Goal: Information Seeking & Learning: Find specific fact

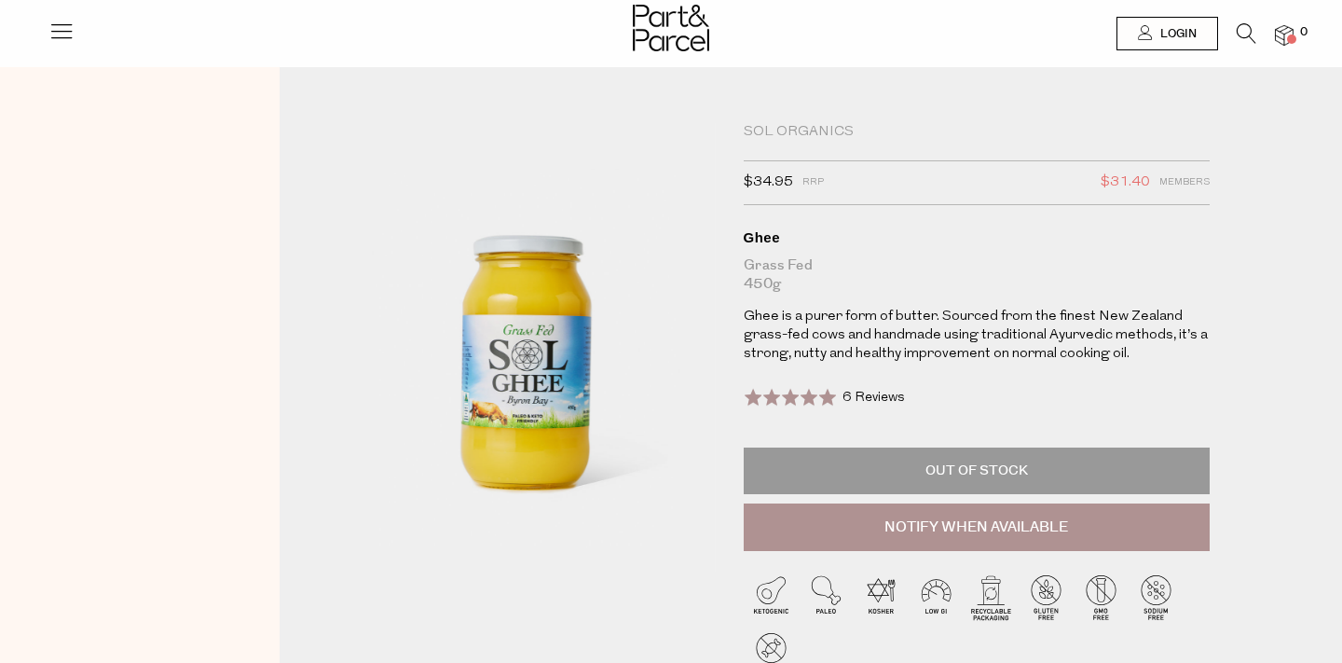
click at [1246, 41] on icon at bounding box center [1247, 33] width 20 height 21
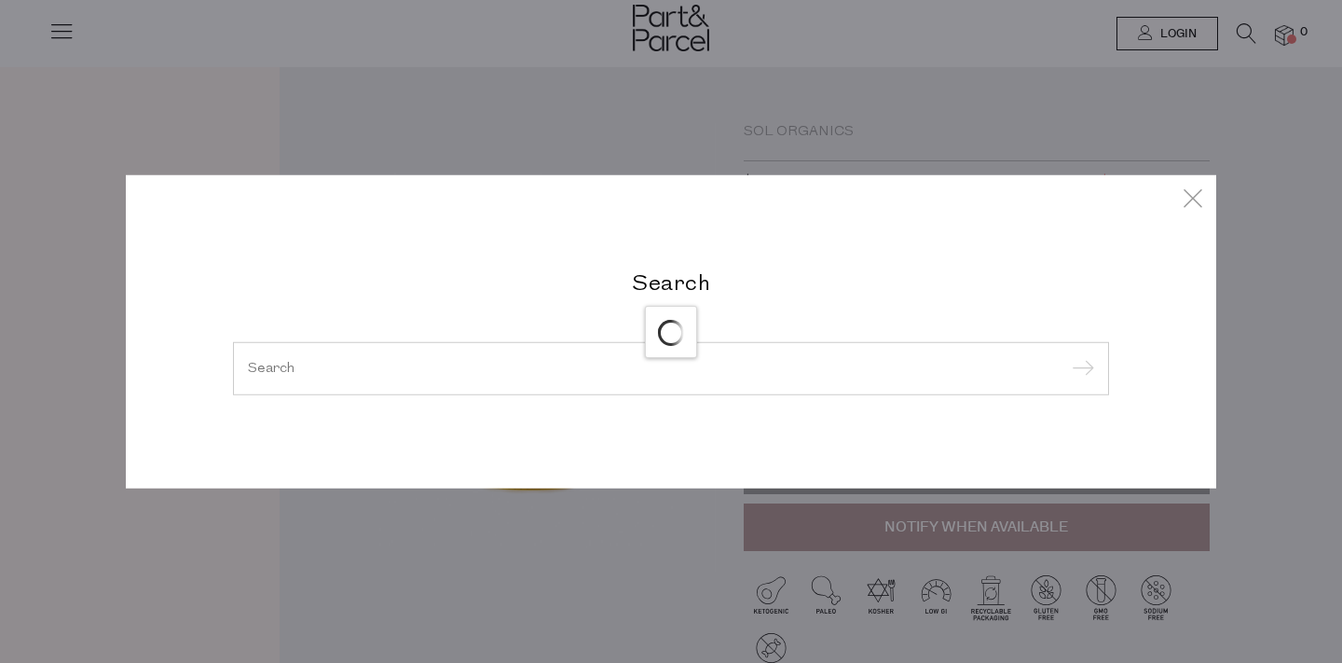
click at [606, 24] on div "Search" at bounding box center [671, 331] width 1091 height 663
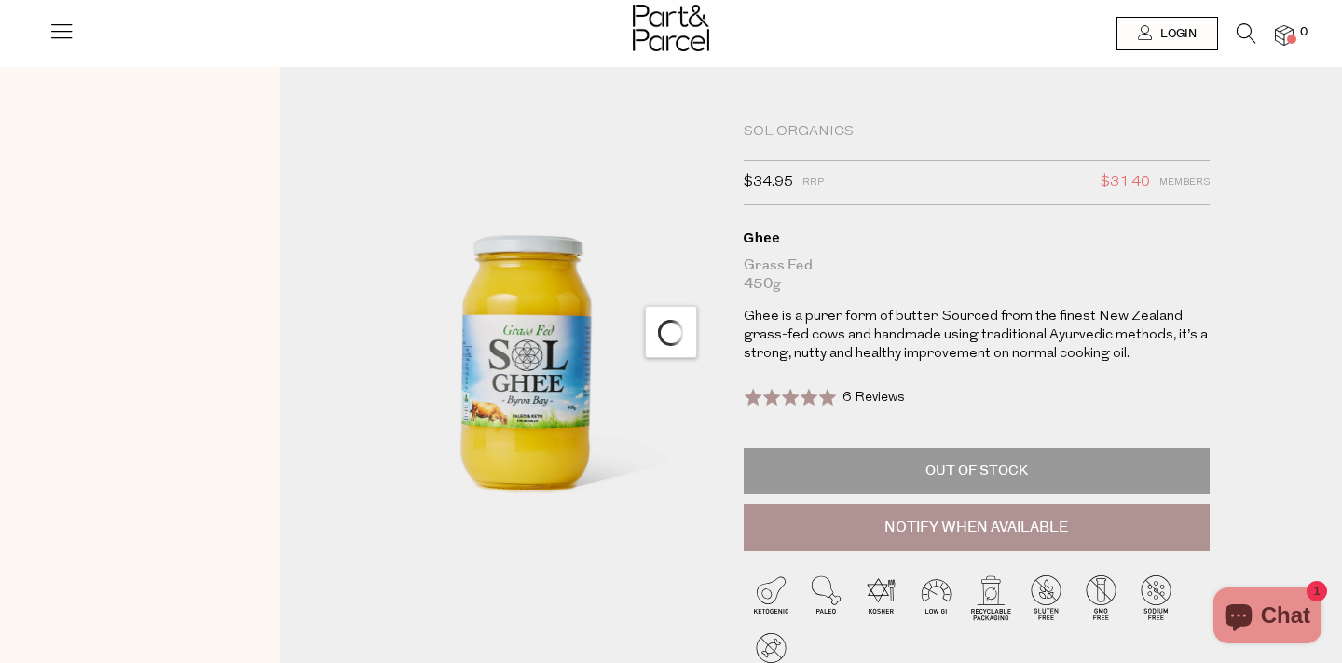
click at [1246, 33] on icon at bounding box center [1247, 33] width 20 height 21
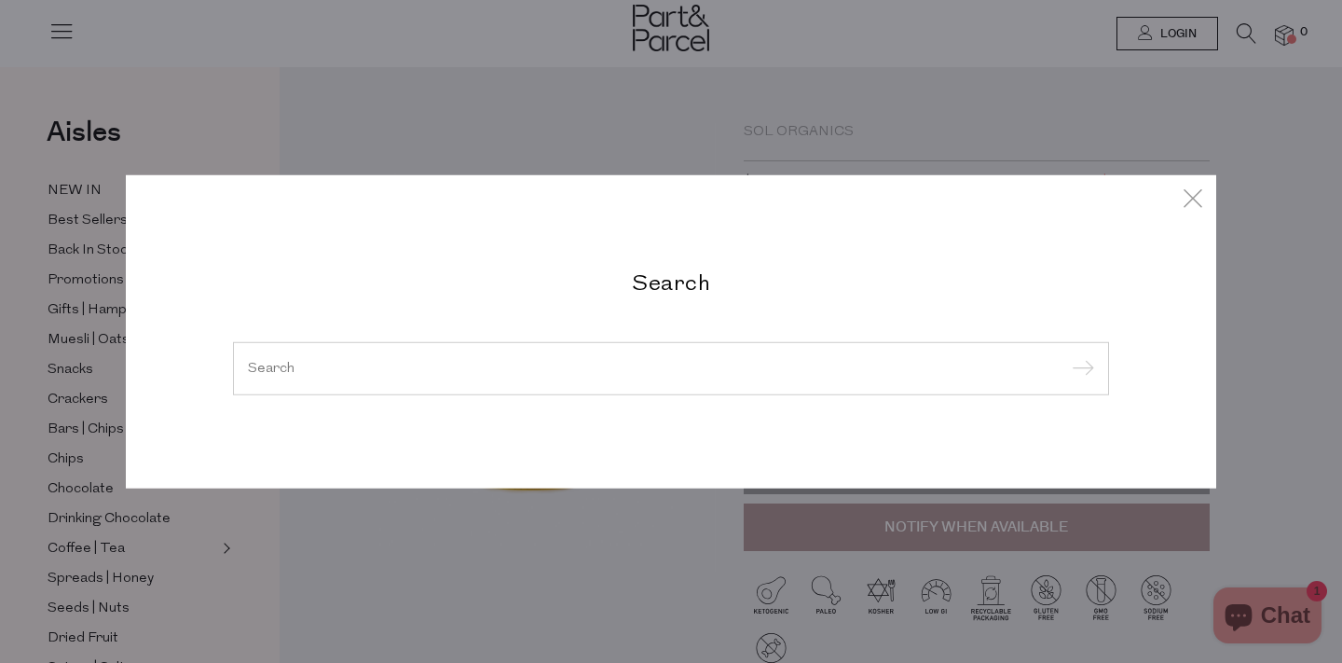
click at [311, 384] on div at bounding box center [671, 368] width 876 height 54
click at [293, 377] on div at bounding box center [671, 368] width 876 height 54
click at [276, 368] on input "search" at bounding box center [671, 368] width 846 height 14
click at [259, 374] on input "search" at bounding box center [671, 368] width 846 height 14
click at [278, 373] on input "search" at bounding box center [671, 368] width 846 height 14
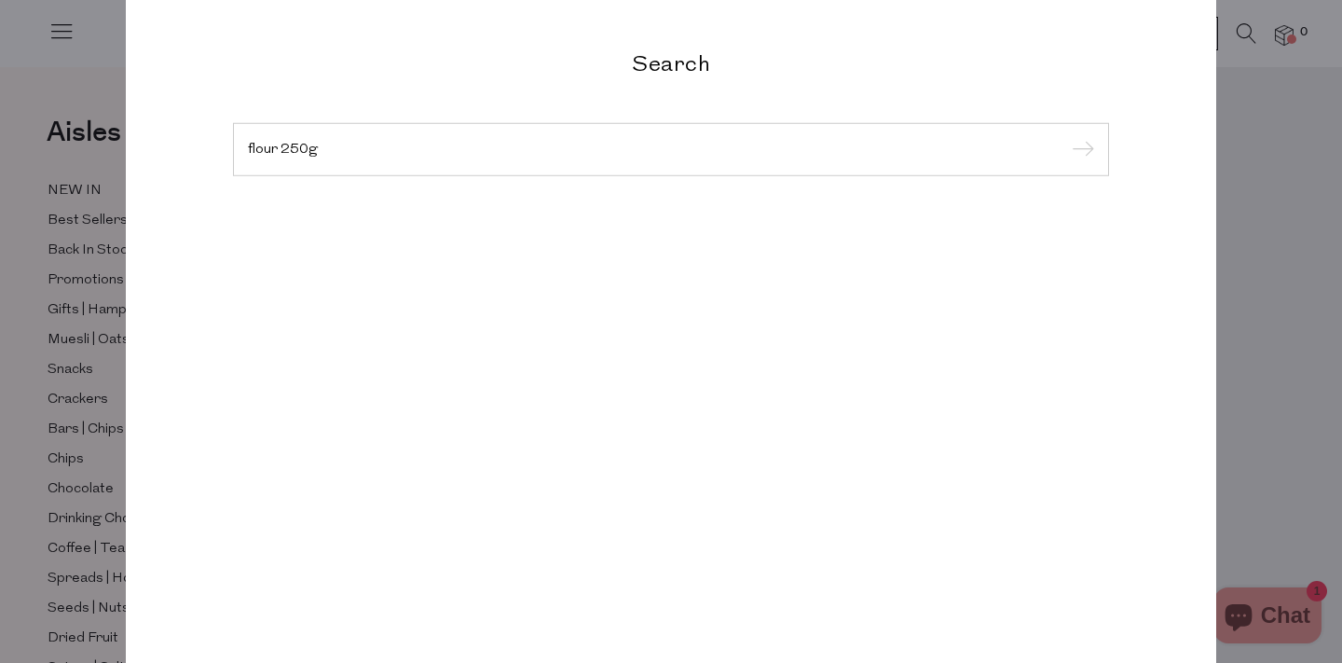
type input "flour 250g"
click at [1066, 136] on input "submit" at bounding box center [1080, 150] width 28 height 28
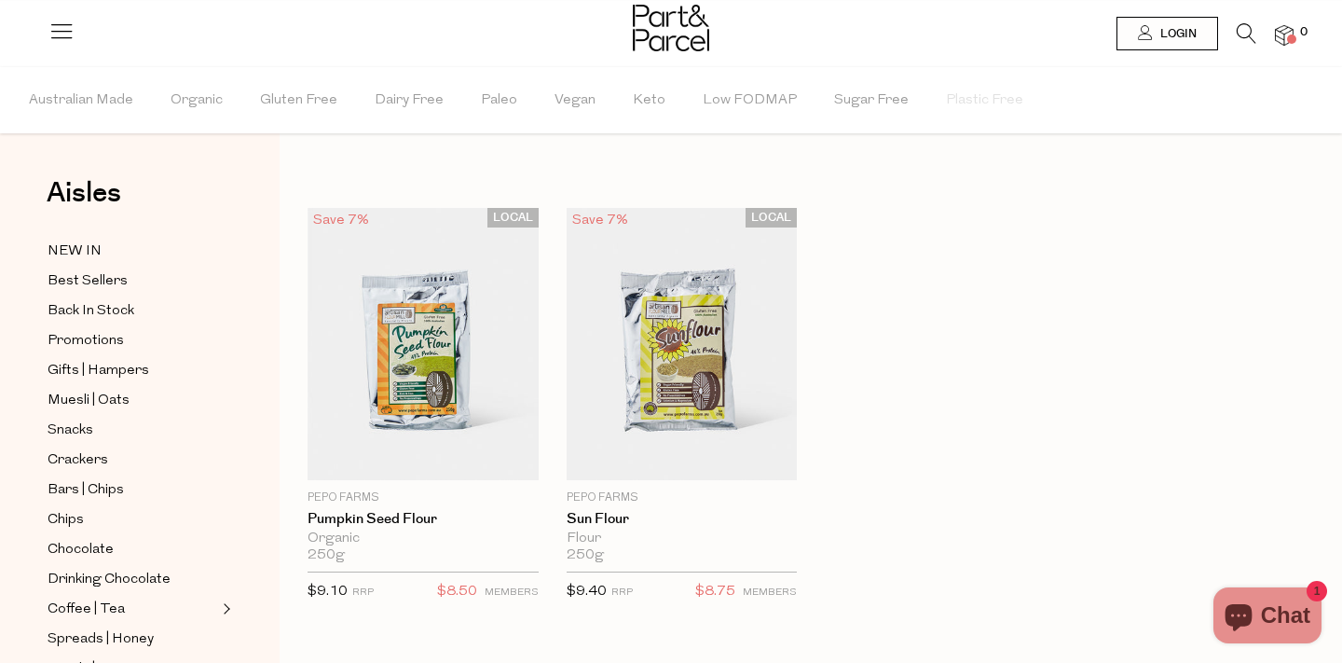
click at [1245, 37] on icon at bounding box center [1247, 33] width 20 height 21
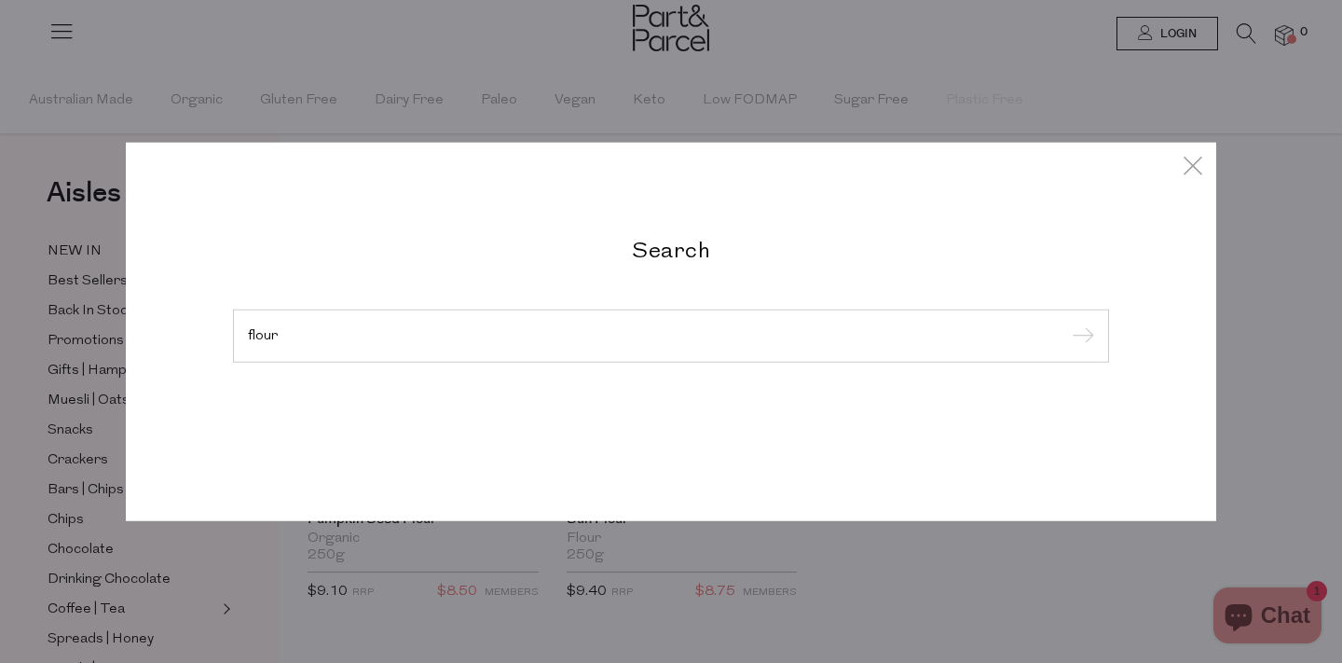
type input "flour"
click at [1066, 323] on input "submit" at bounding box center [1080, 337] width 28 height 28
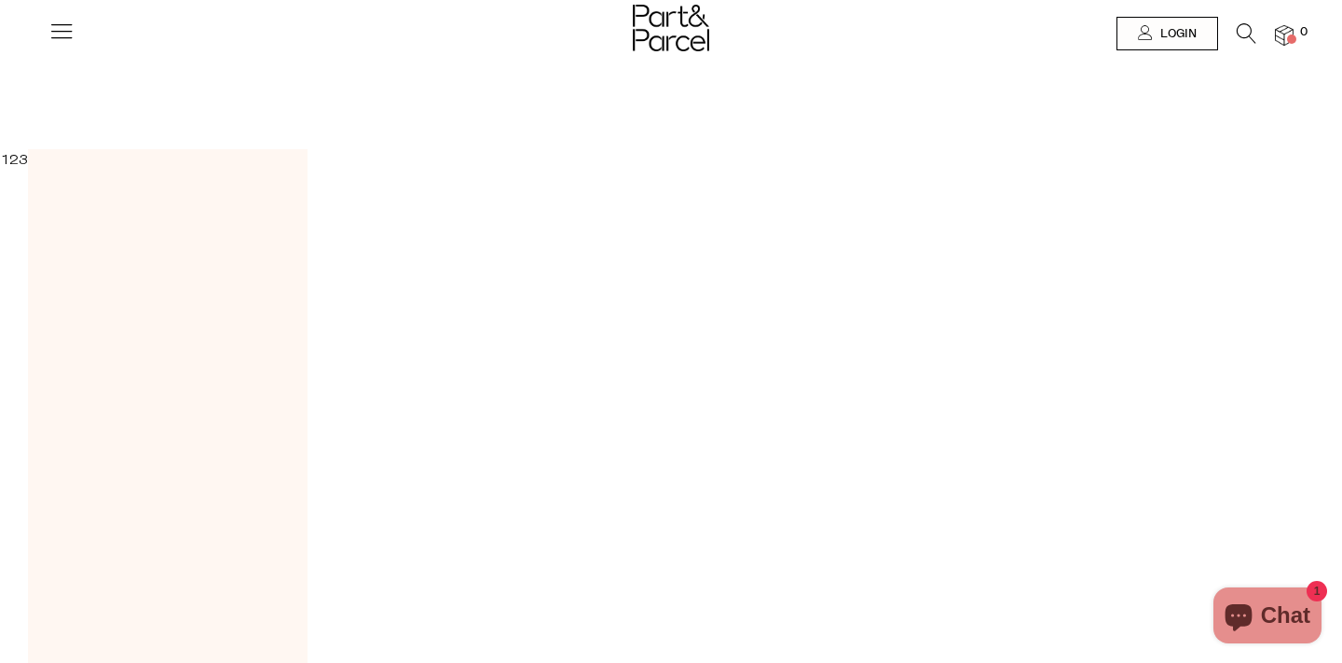
click at [1237, 33] on icon at bounding box center [1247, 33] width 20 height 21
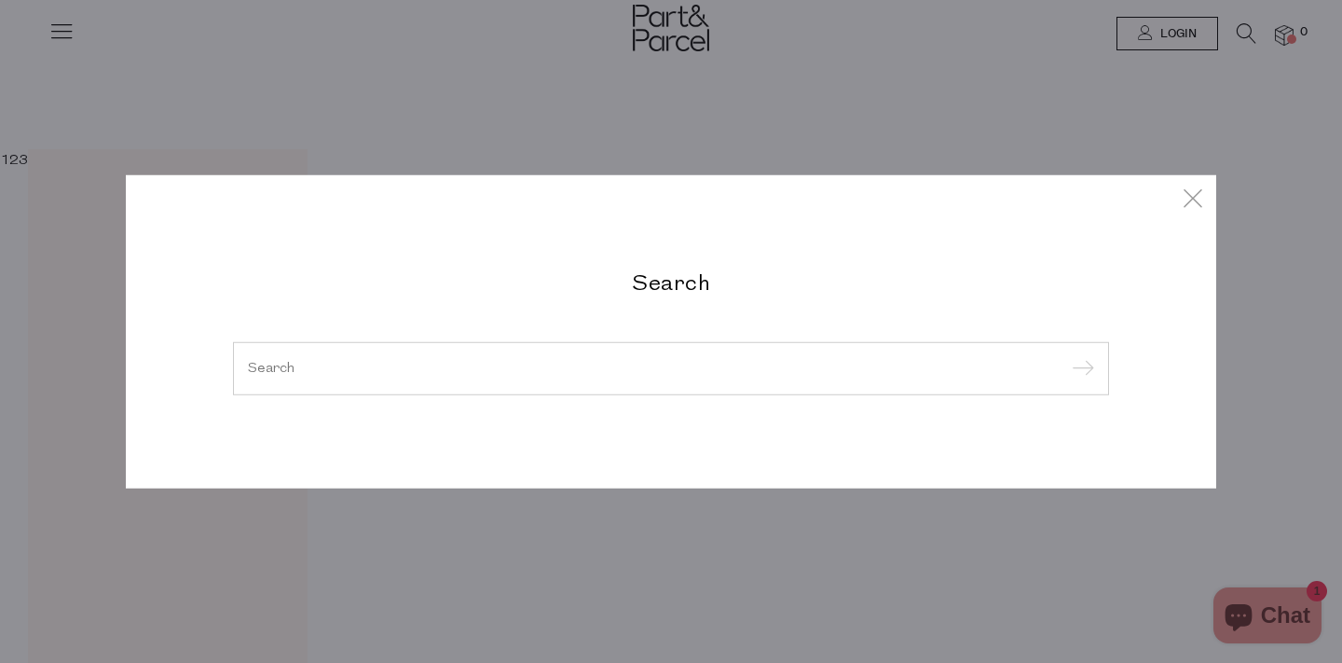
click at [276, 374] on input "search" at bounding box center [671, 368] width 846 height 14
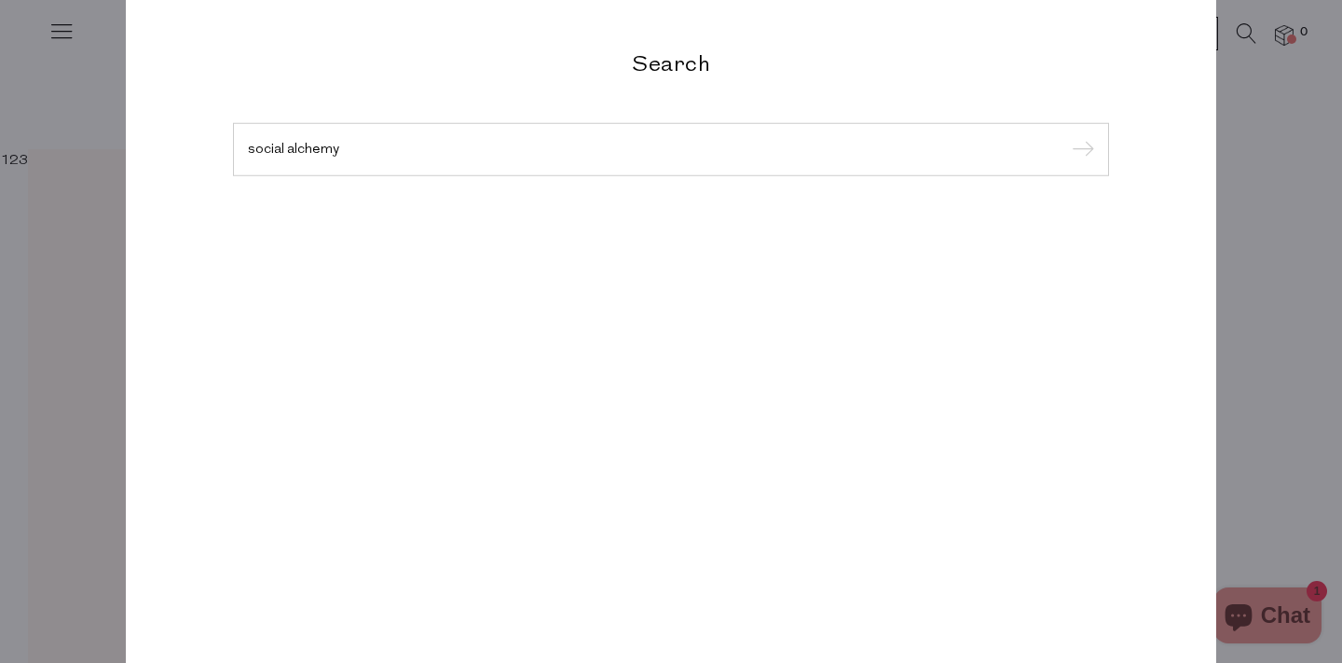
type input "social alchemy"
click at [1066, 136] on input "submit" at bounding box center [1080, 150] width 28 height 28
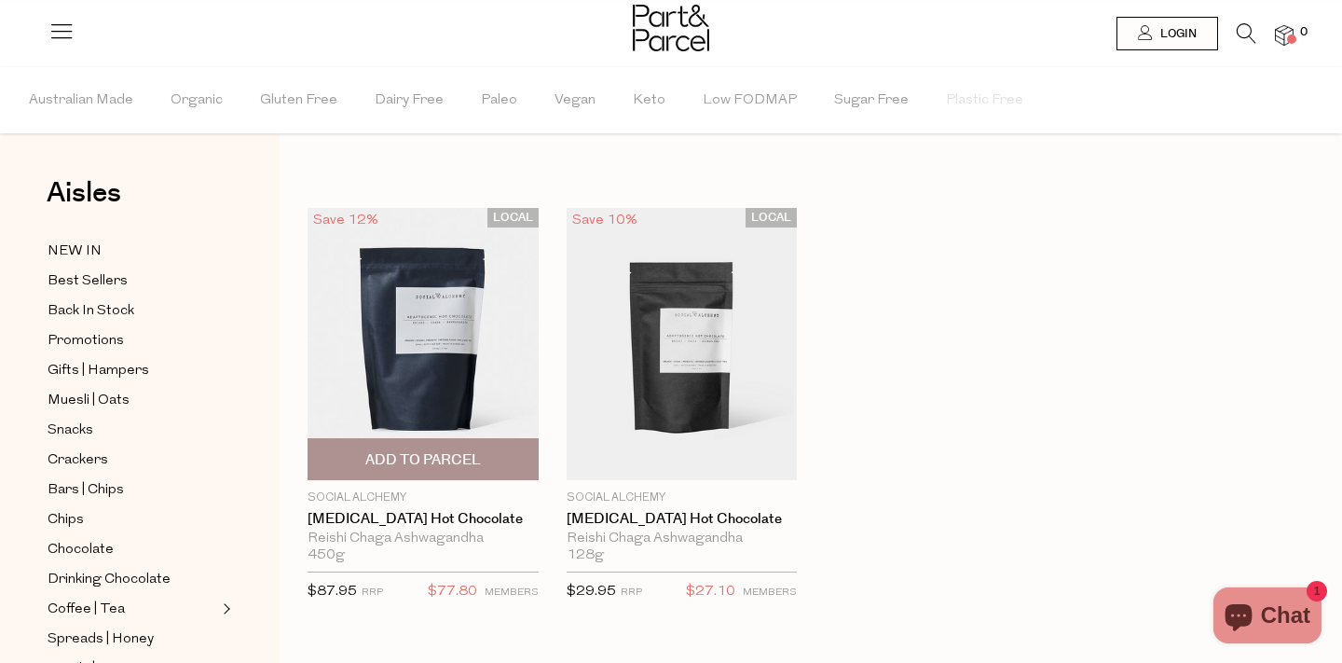
click at [456, 390] on img at bounding box center [423, 344] width 231 height 272
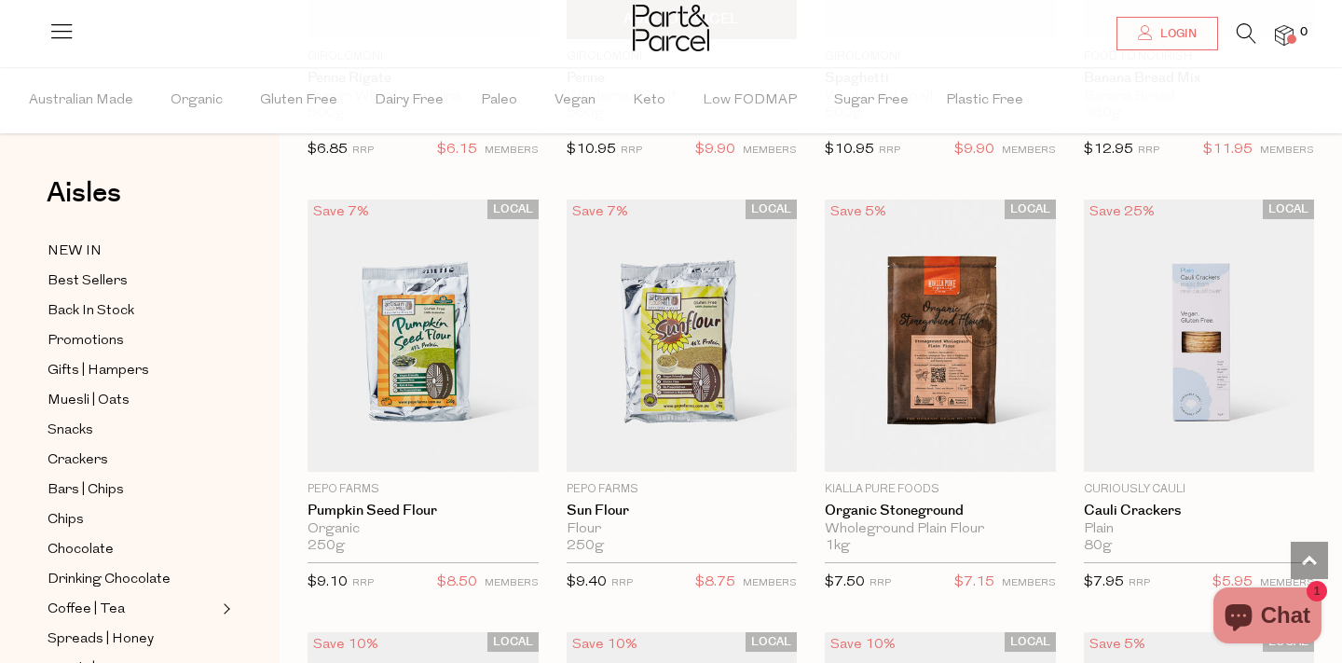
scroll to position [3488, 0]
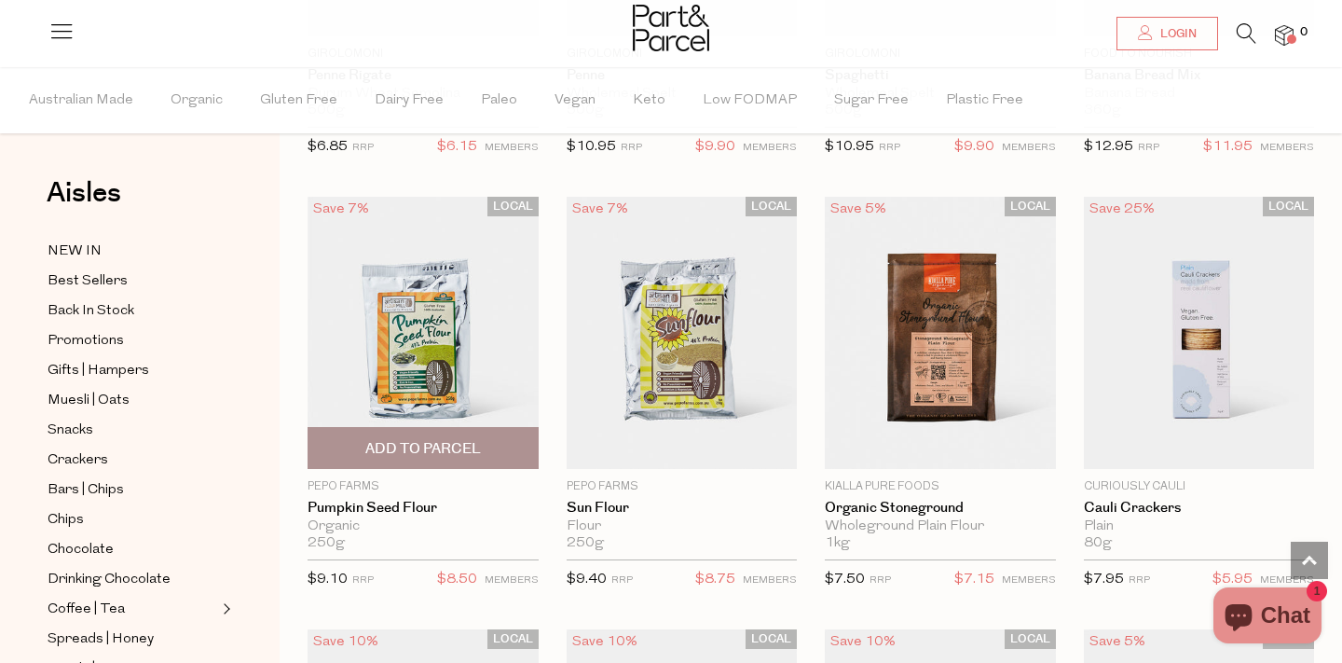
click at [495, 395] on img at bounding box center [423, 333] width 231 height 272
click at [401, 326] on img at bounding box center [423, 333] width 231 height 272
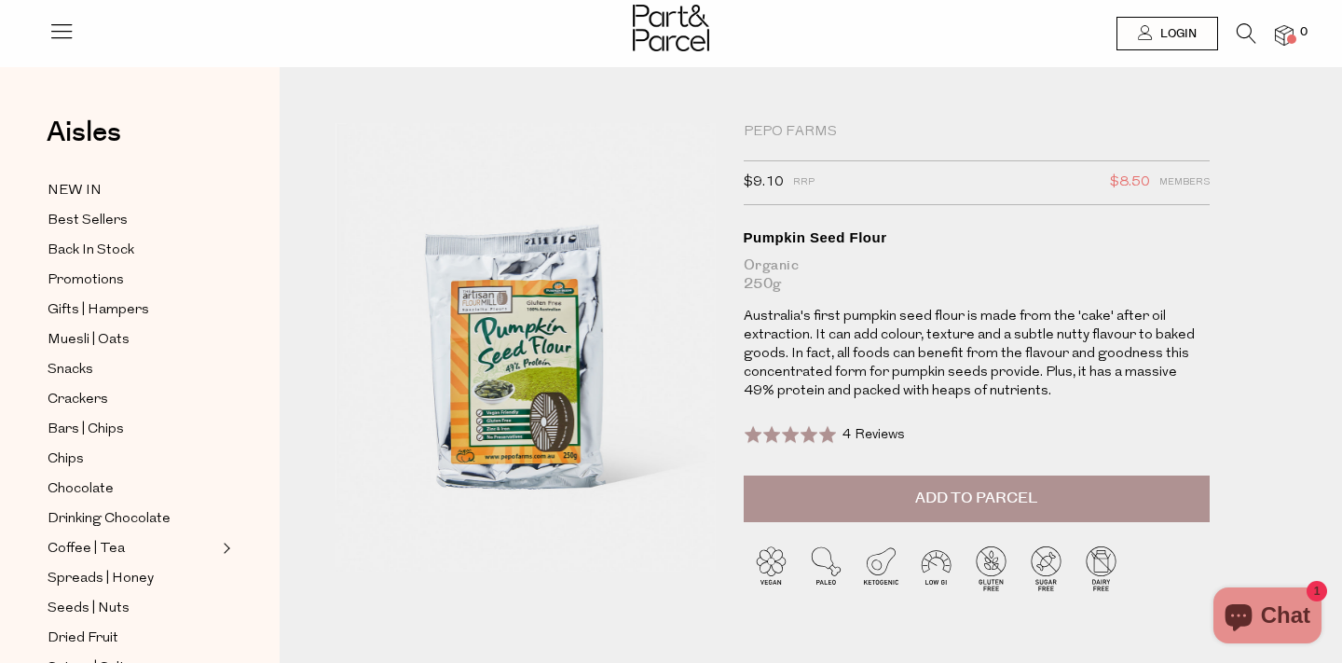
click at [495, 330] on img at bounding box center [526, 347] width 380 height 448
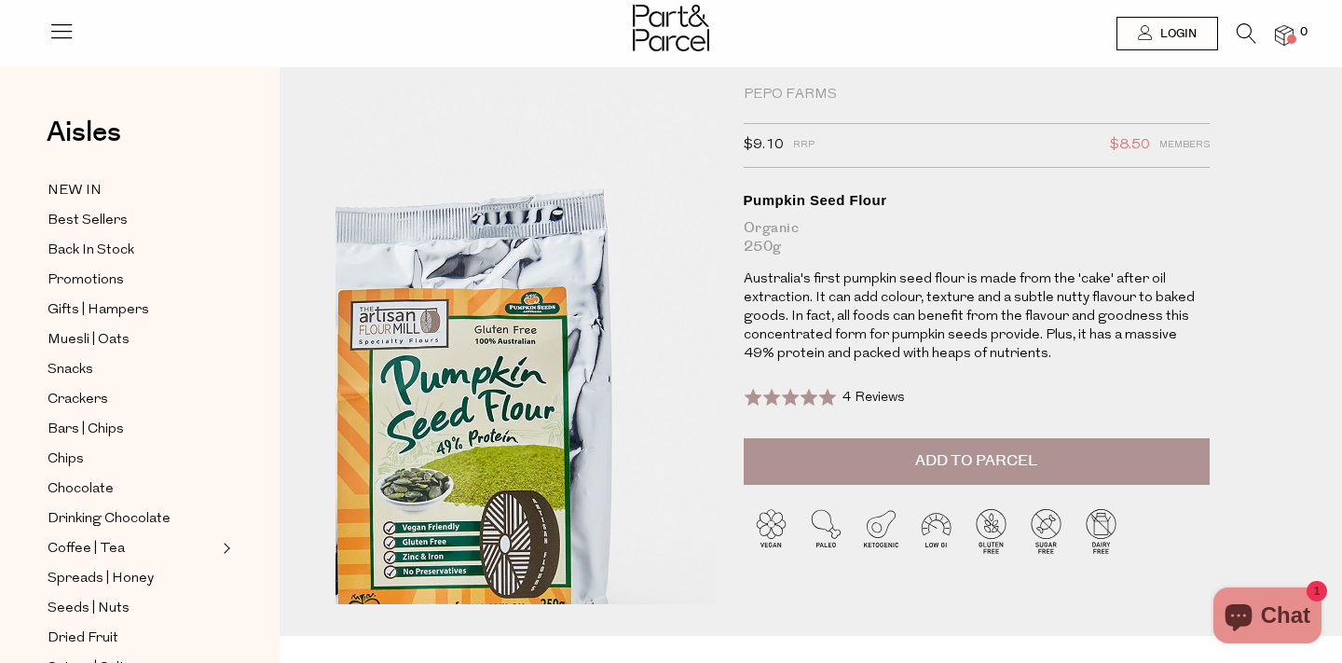
scroll to position [38, 0]
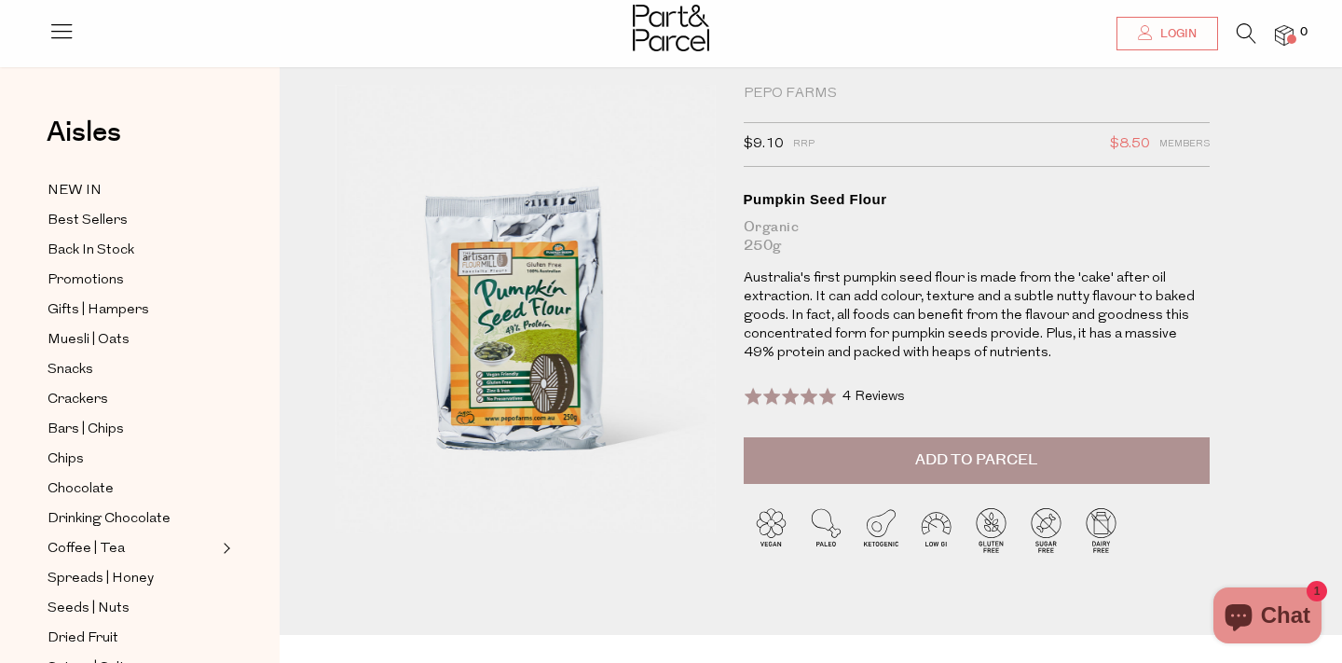
drag, startPoint x: 534, startPoint y: 277, endPoint x: 880, endPoint y: 653, distance: 511.3
click at [1243, 39] on icon at bounding box center [1247, 33] width 20 height 21
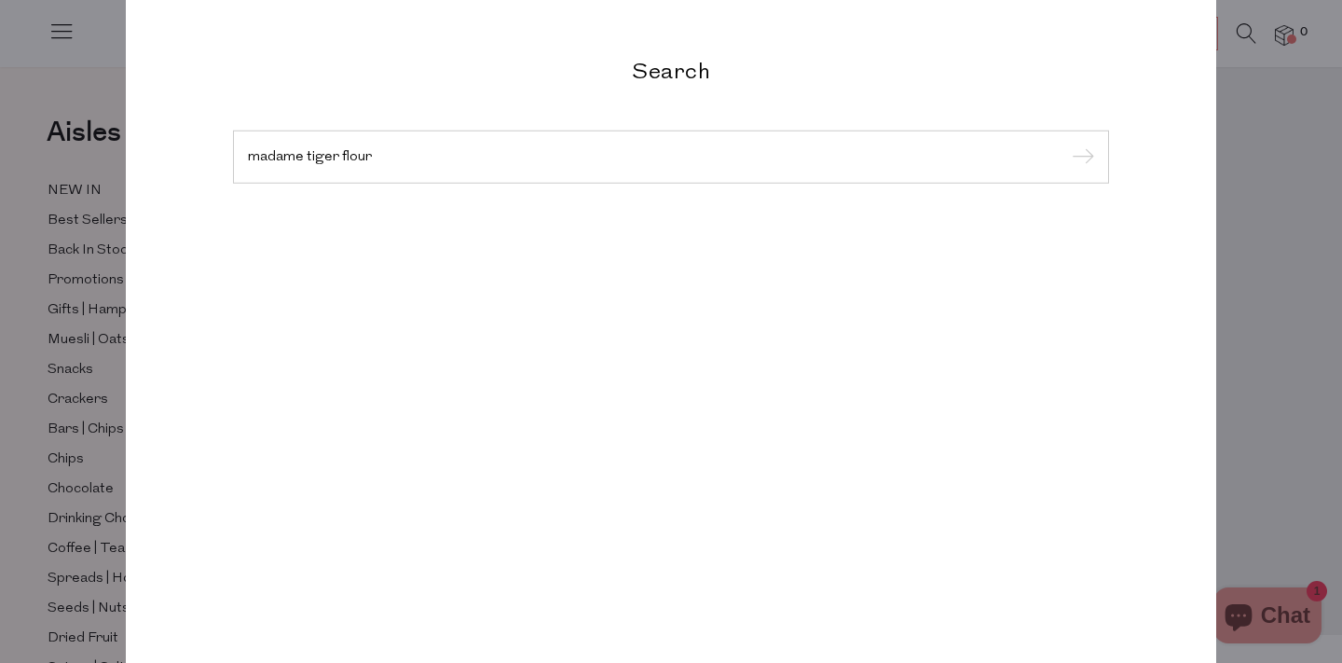
type input "madame tiger flour"
click at [1066, 144] on input "submit" at bounding box center [1080, 158] width 28 height 28
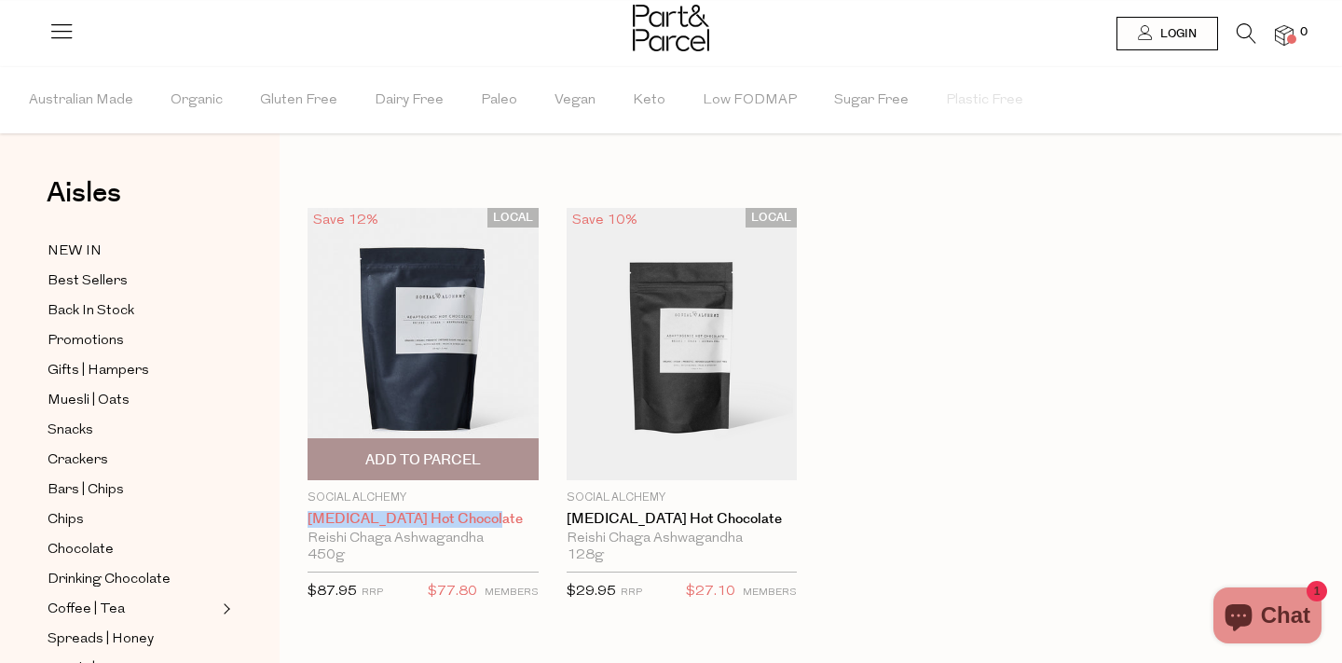
drag, startPoint x: 299, startPoint y: 518, endPoint x: 487, endPoint y: 523, distance: 187.4
click at [487, 523] on div "LOCAL Save 12% 1 Add To Parcel Social Alchemy Adaptogenic Hot Chocolate Reishi …" at bounding box center [409, 410] width 259 height 405
copy link "[MEDICAL_DATA] Hot Chocolate"
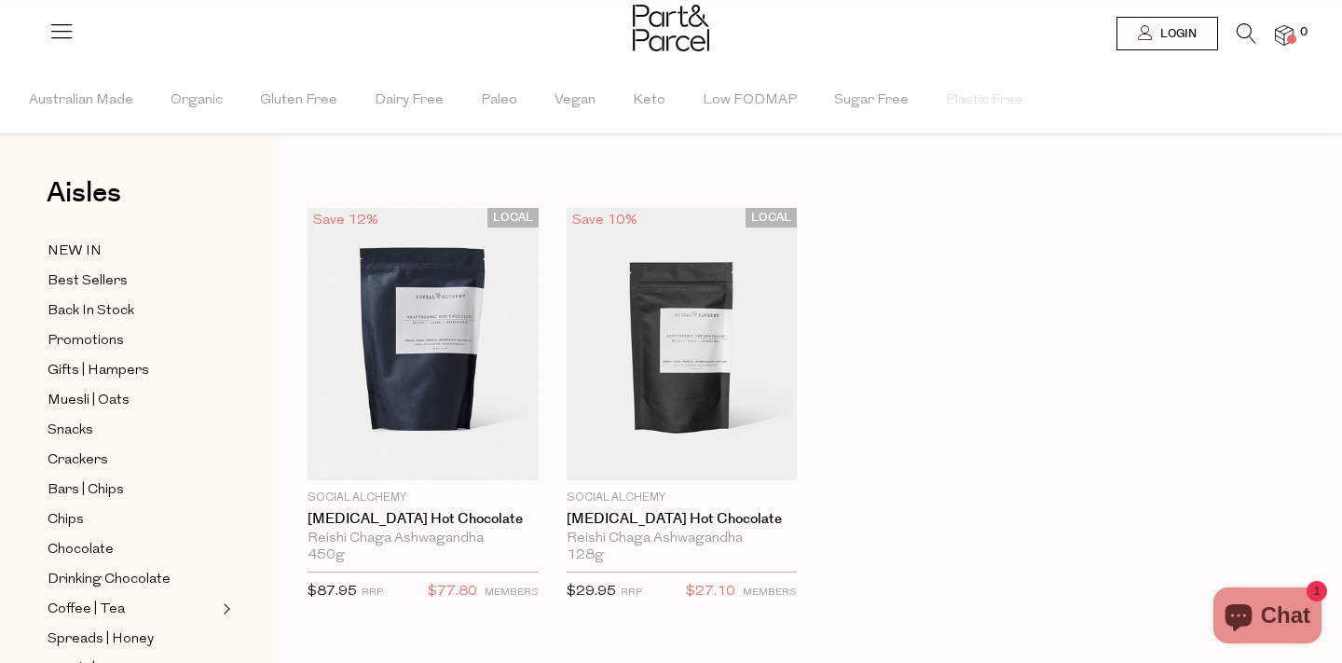
click at [888, 363] on div "LOCAL Save 12% 1 Add To Parcel Social Alchemy Adaptogenic Hot Chocolate Reishi …" at bounding box center [797, 424] width 1035 height 433
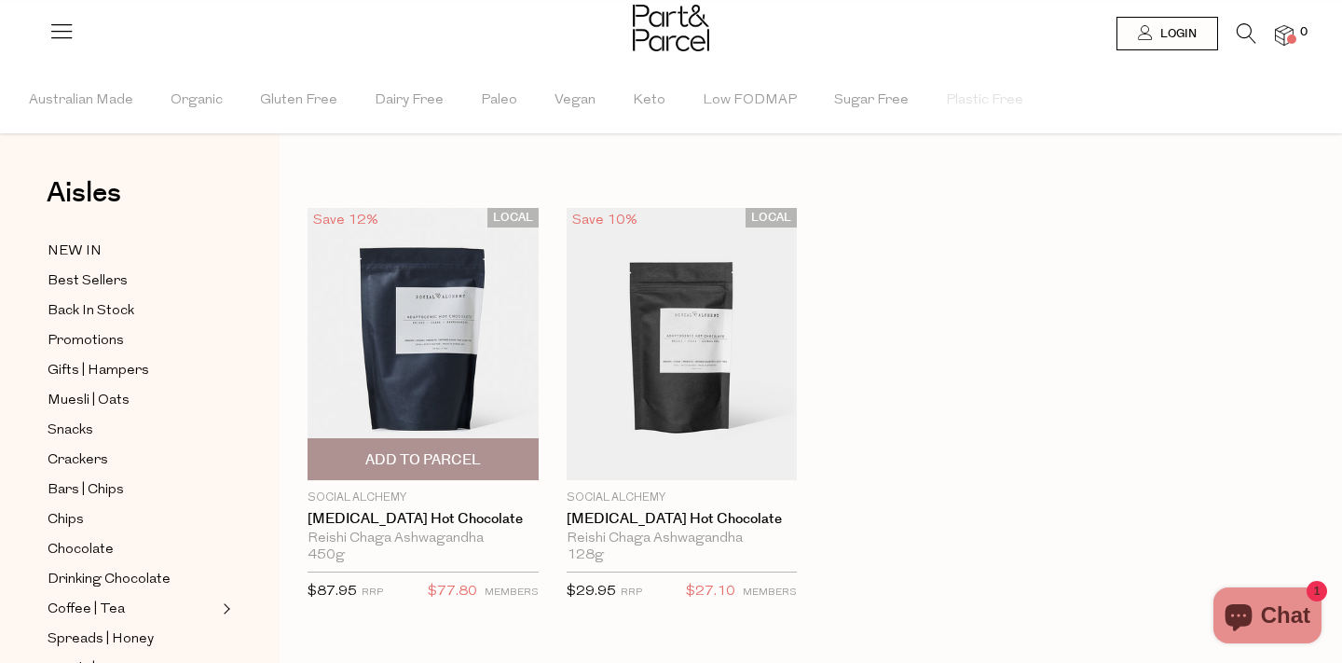
click at [407, 388] on img at bounding box center [423, 344] width 231 height 272
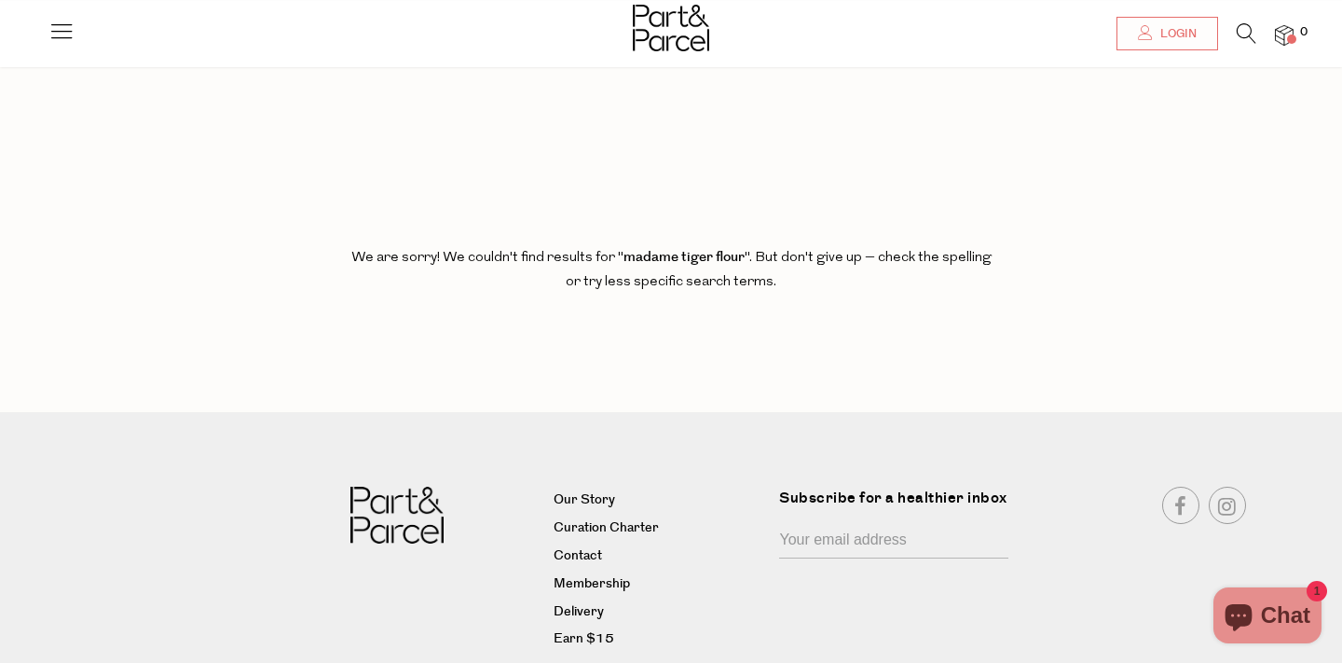
scroll to position [22, 0]
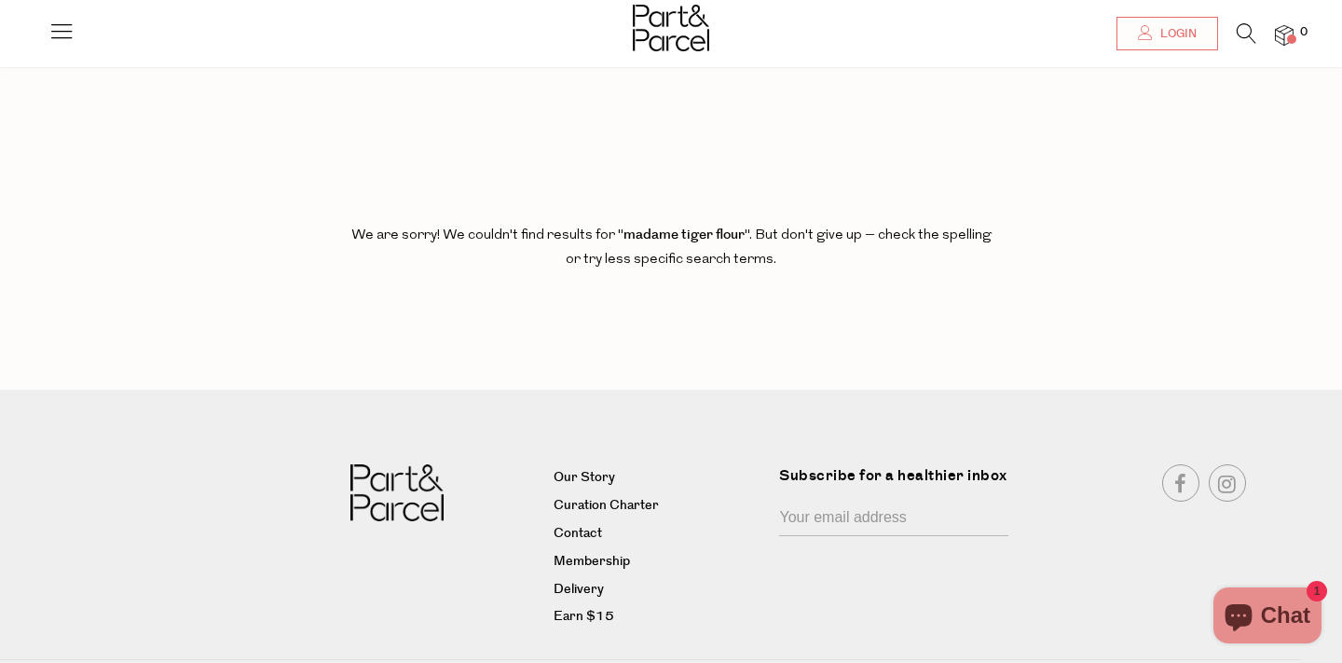
click at [1253, 45] on link at bounding box center [1247, 39] width 20 height 20
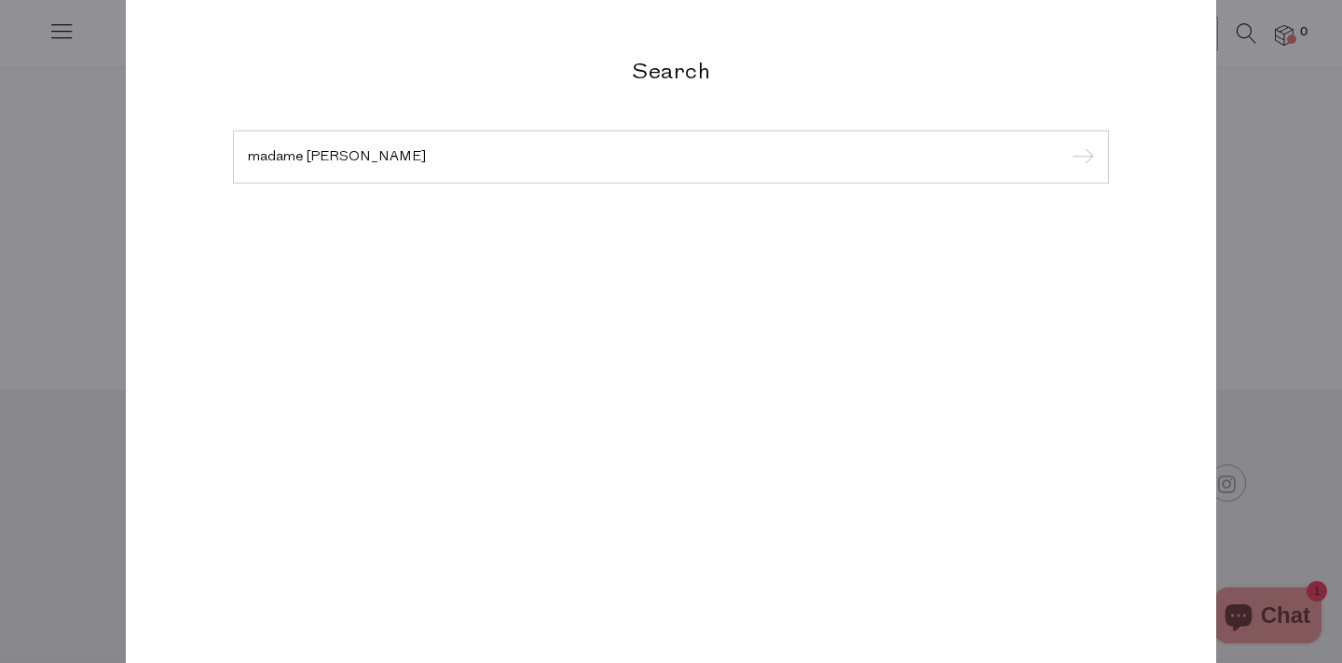
type input "madame tiger"
click at [1066, 144] on input "submit" at bounding box center [1080, 158] width 28 height 28
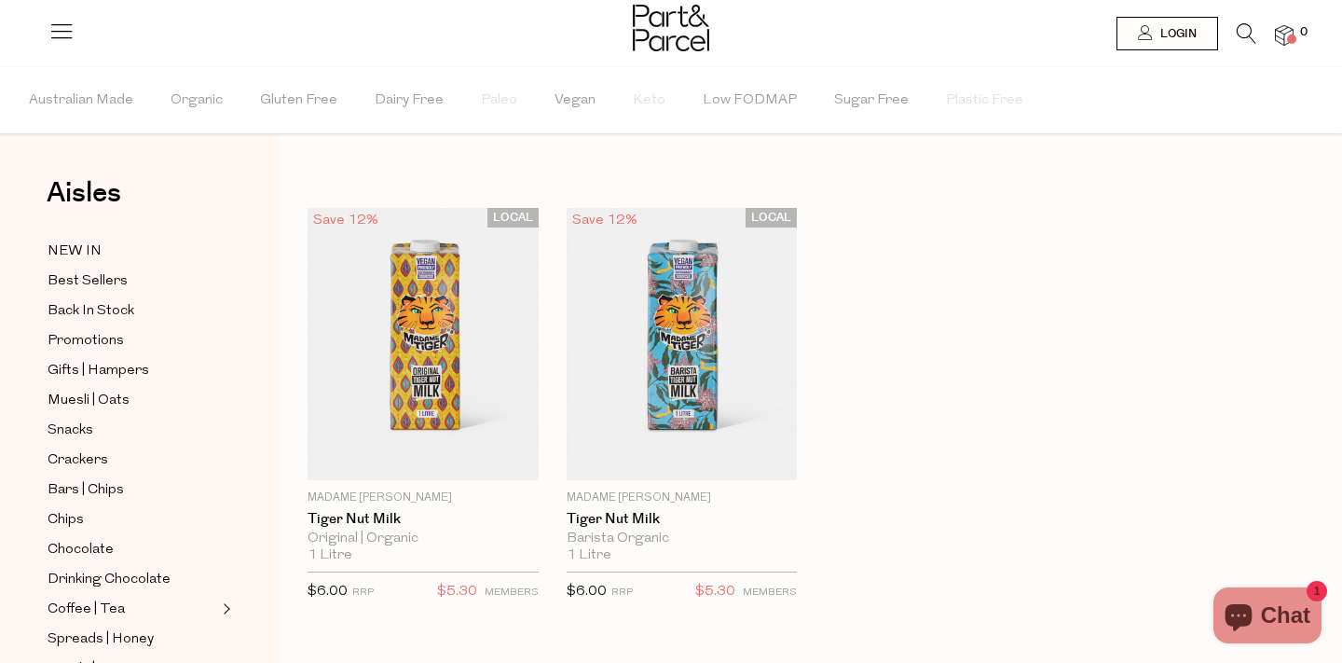
click at [982, 214] on div "LOCAL Save 12% 1 Add To Parcel Madame Tiger Tiger Nut Milk Original | Organic 1…" at bounding box center [797, 424] width 1035 height 433
click at [1044, 302] on div "LOCAL Save 12% 1 Add To Parcel Madame Tiger Tiger Nut Milk Original | Organic 1…" at bounding box center [797, 424] width 1035 height 433
